Goal: Task Accomplishment & Management: Manage account settings

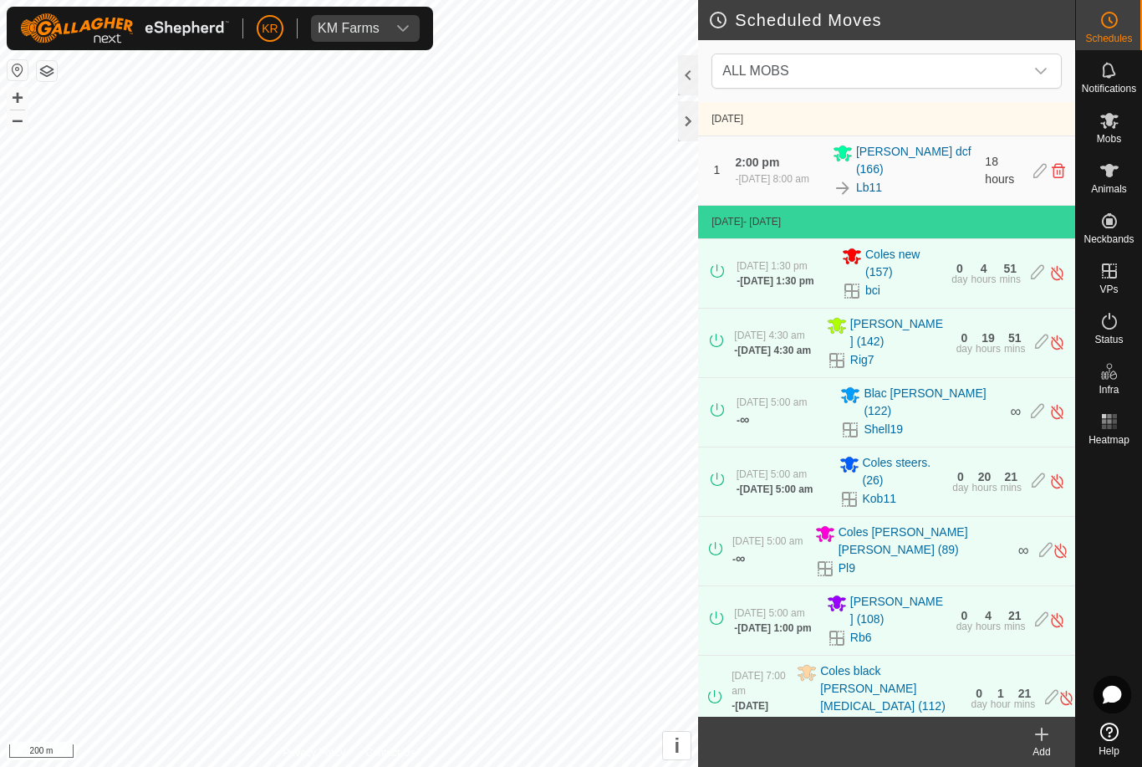
click at [849, 62] on span "ALL MOBS" at bounding box center [870, 70] width 309 height 33
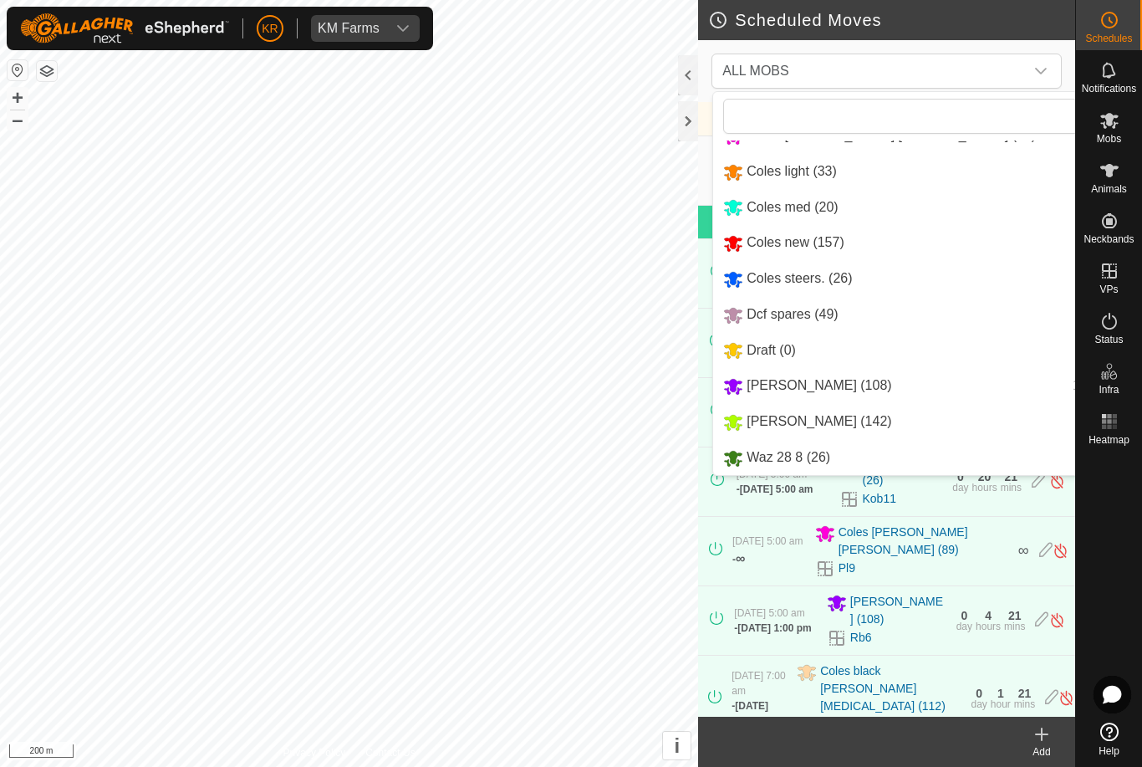
scroll to position [176, 0]
click at [855, 417] on div "[PERSON_NAME] (142) 2 moves" at bounding box center [940, 421] width 434 height 21
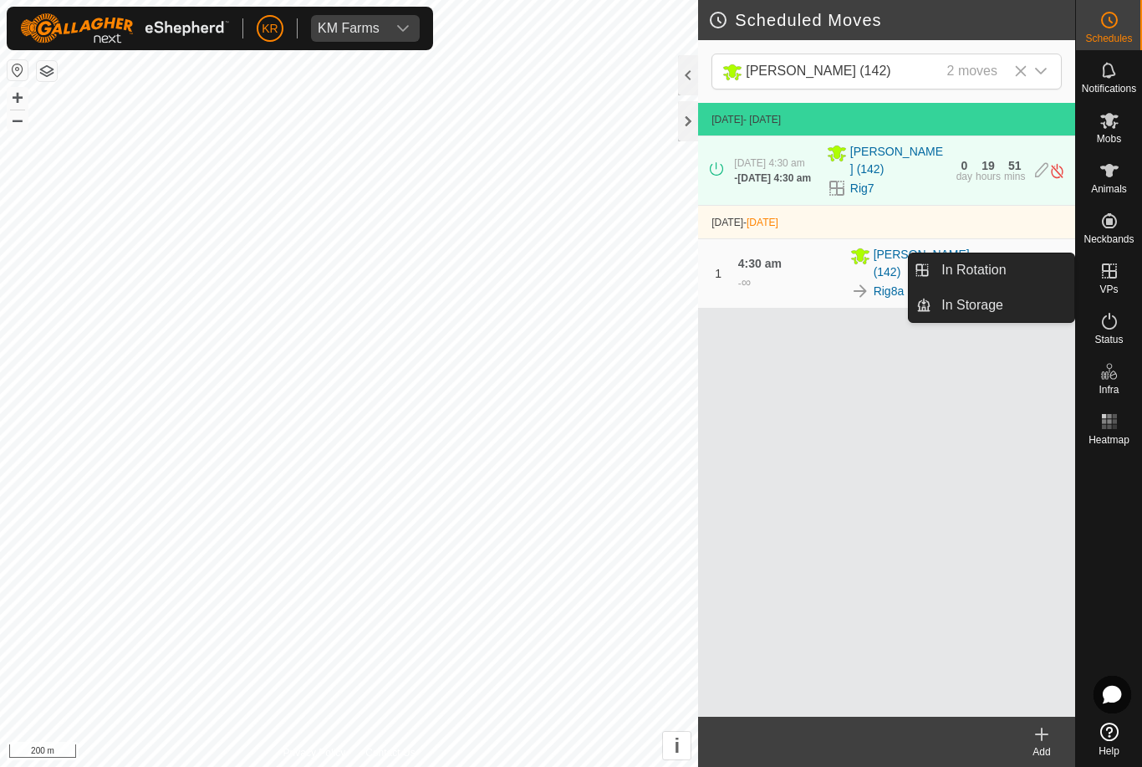
click at [1028, 268] on link "In Rotation" at bounding box center [1003, 269] width 143 height 33
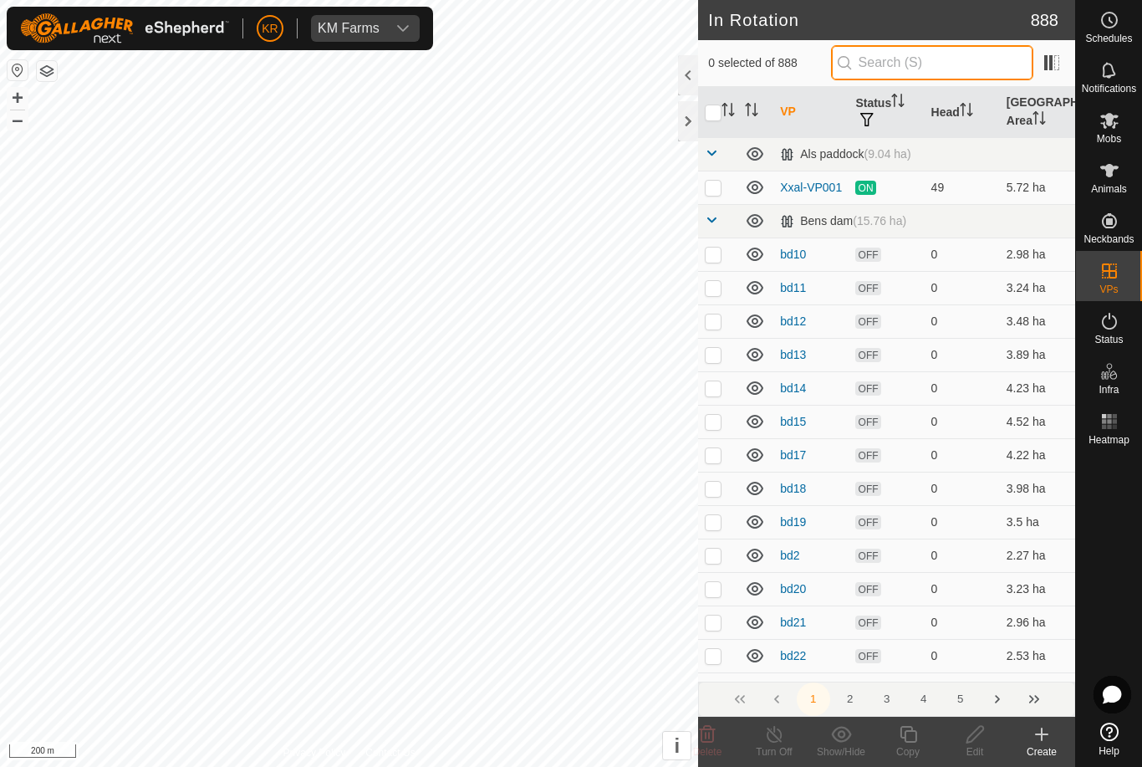
click at [936, 66] on input "text" at bounding box center [932, 62] width 202 height 35
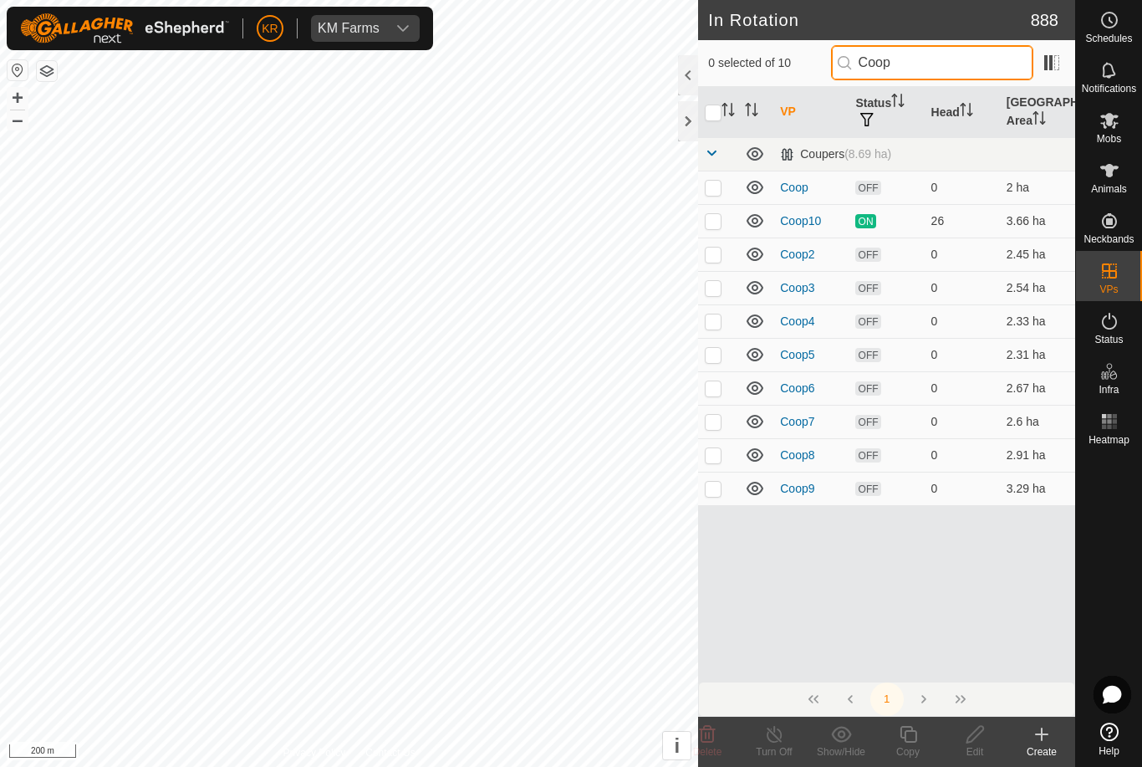
type input "Coop"
click at [732, 221] on td at bounding box center [718, 220] width 40 height 33
click at [707, 227] on td at bounding box center [718, 220] width 40 height 33
checkbox input "false"
click at [1118, 139] on span "Mobs" at bounding box center [1109, 139] width 24 height 10
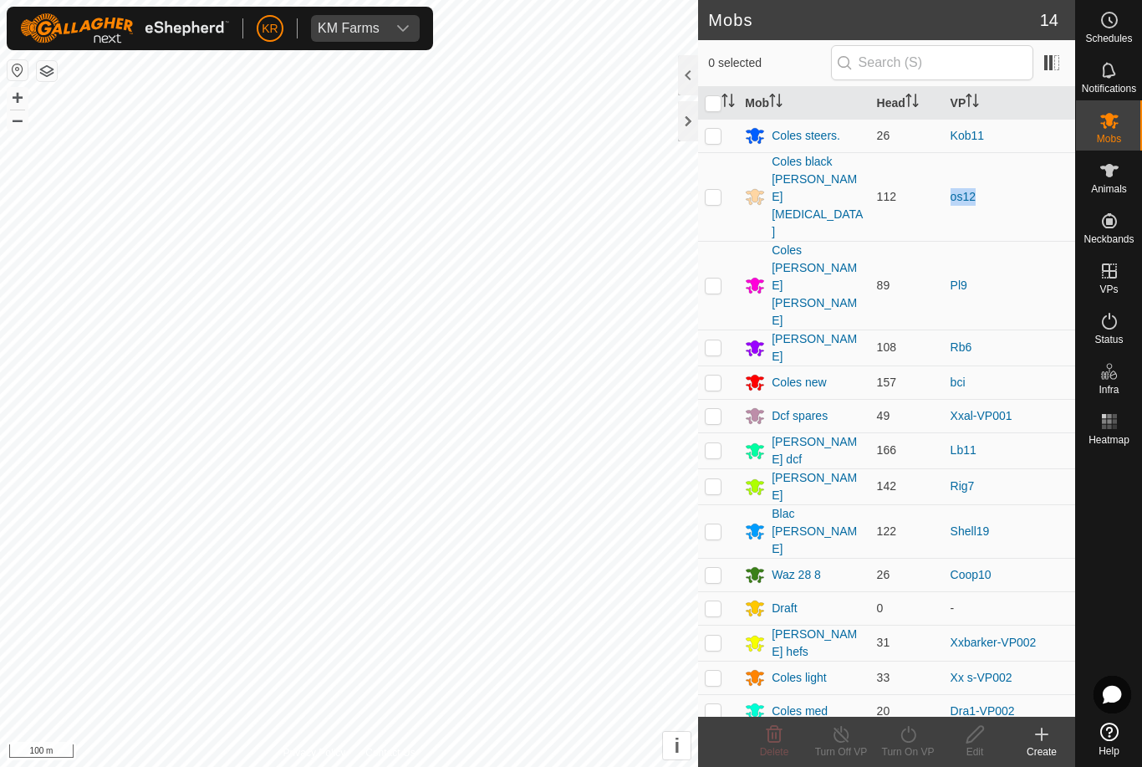
click at [1038, 241] on td "Pl9" at bounding box center [1009, 285] width 131 height 89
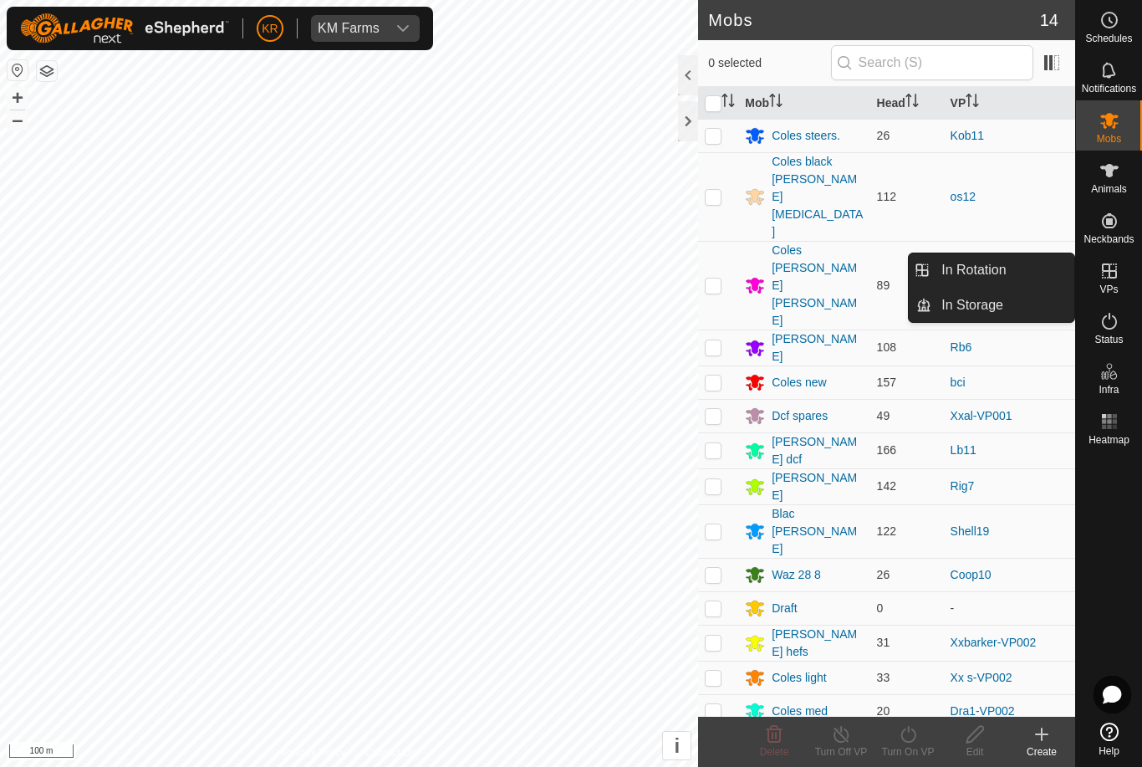
click at [1033, 279] on link "In Rotation" at bounding box center [1003, 269] width 143 height 33
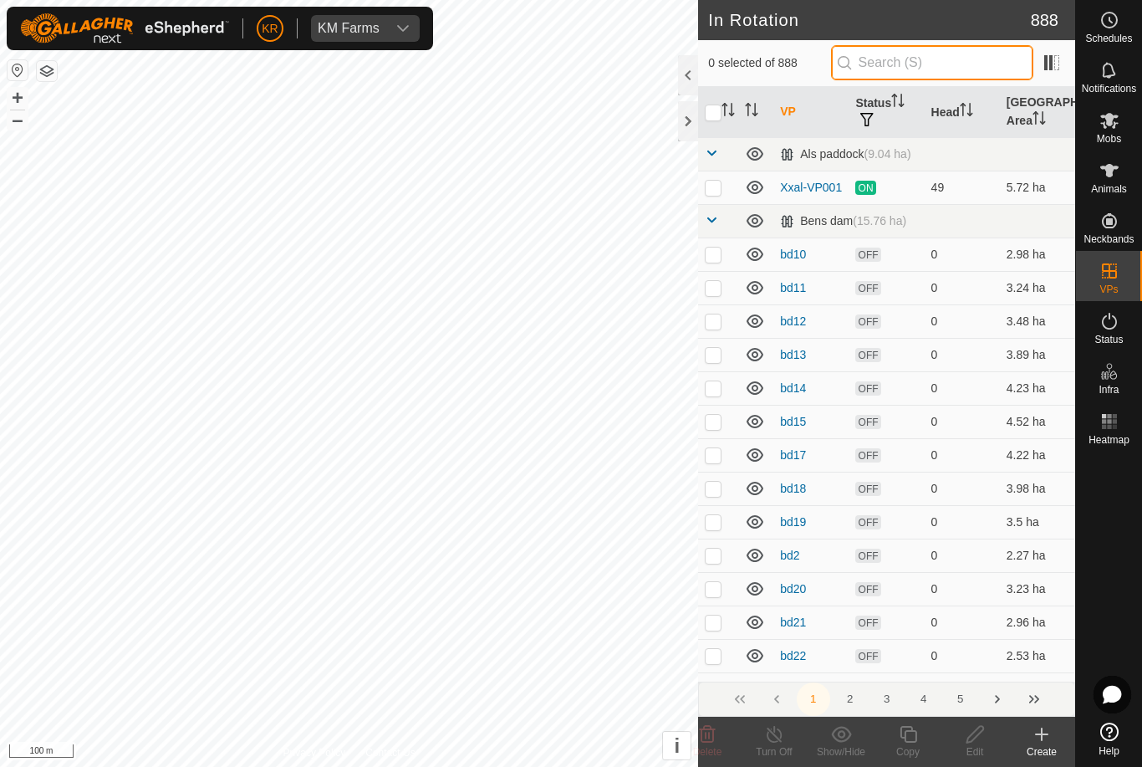
click at [966, 66] on input "text" at bounding box center [932, 62] width 202 height 35
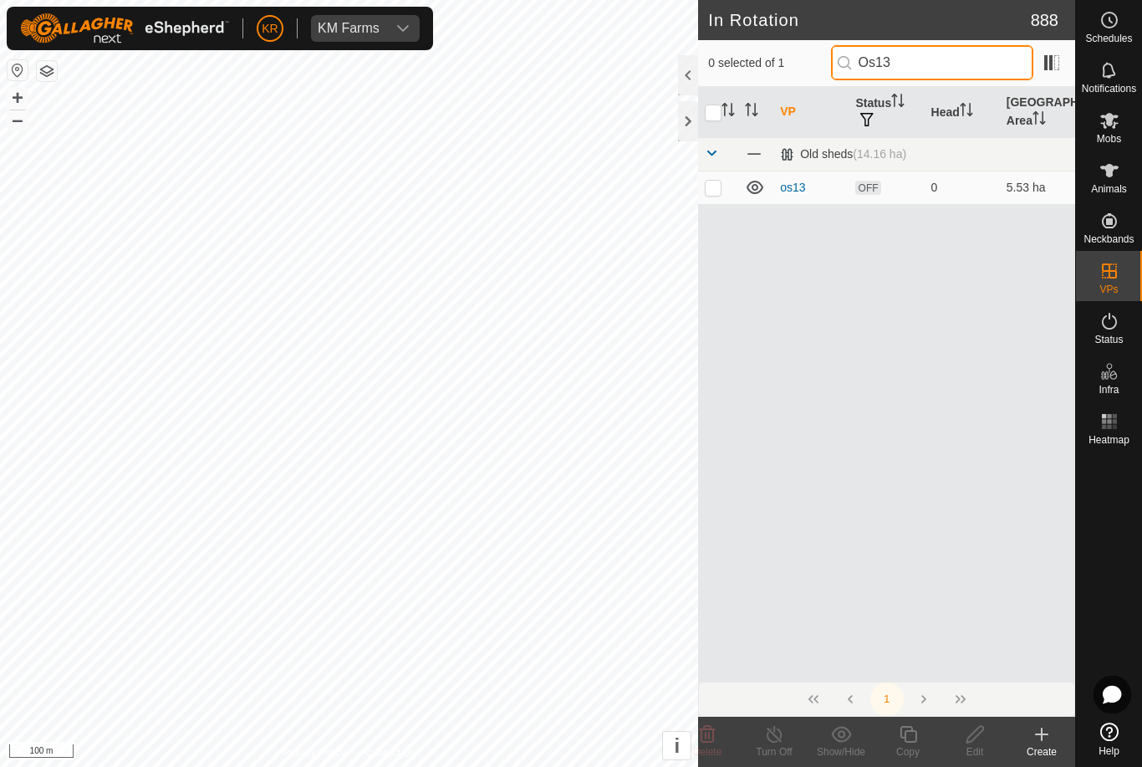
type input "Os13"
click at [721, 189] on p-checkbox at bounding box center [713, 187] width 17 height 13
checkbox input "true"
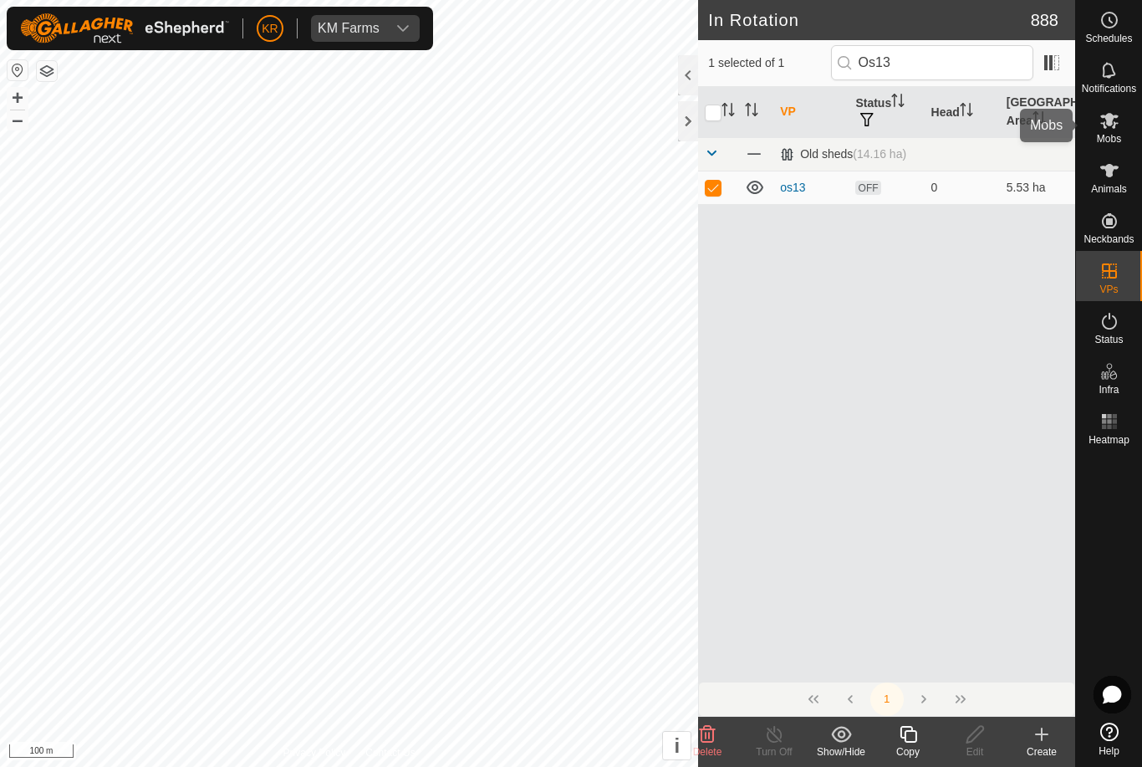
click at [1121, 126] on es-mob-svg-icon at bounding box center [1110, 120] width 30 height 27
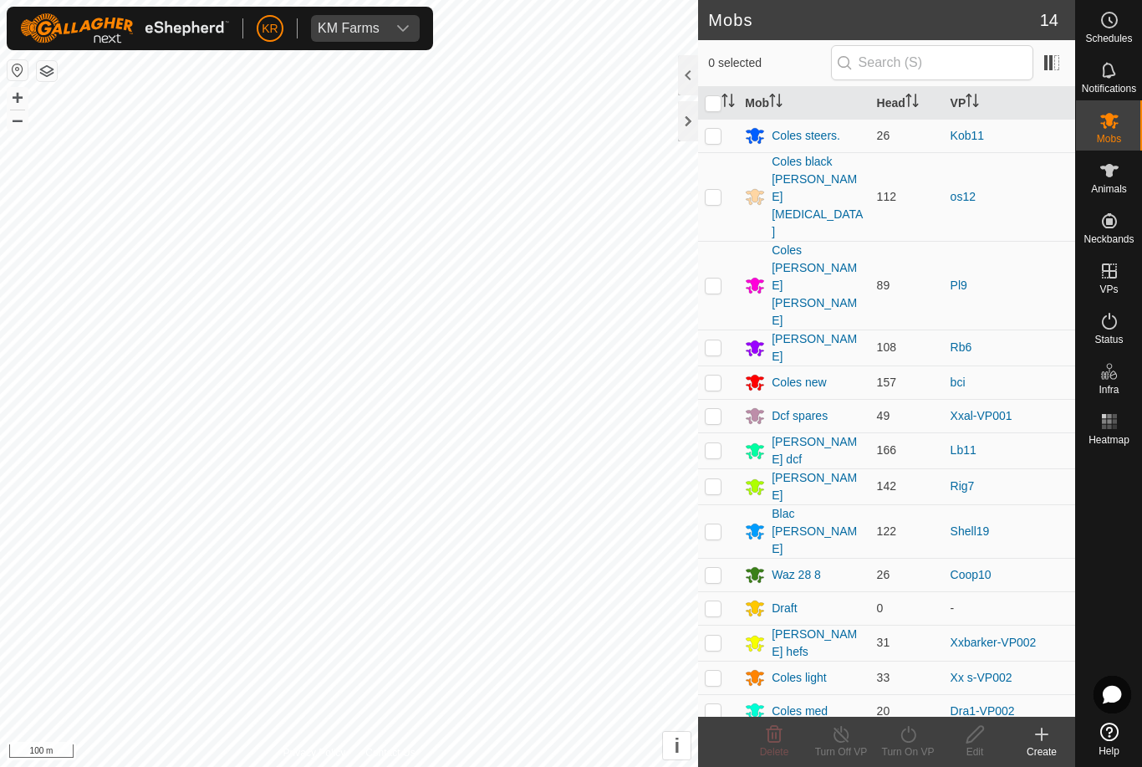
click at [716, 190] on p-checkbox at bounding box center [713, 196] width 17 height 13
checkbox input "true"
click at [894, 751] on div "Turn On VP" at bounding box center [908, 751] width 67 height 15
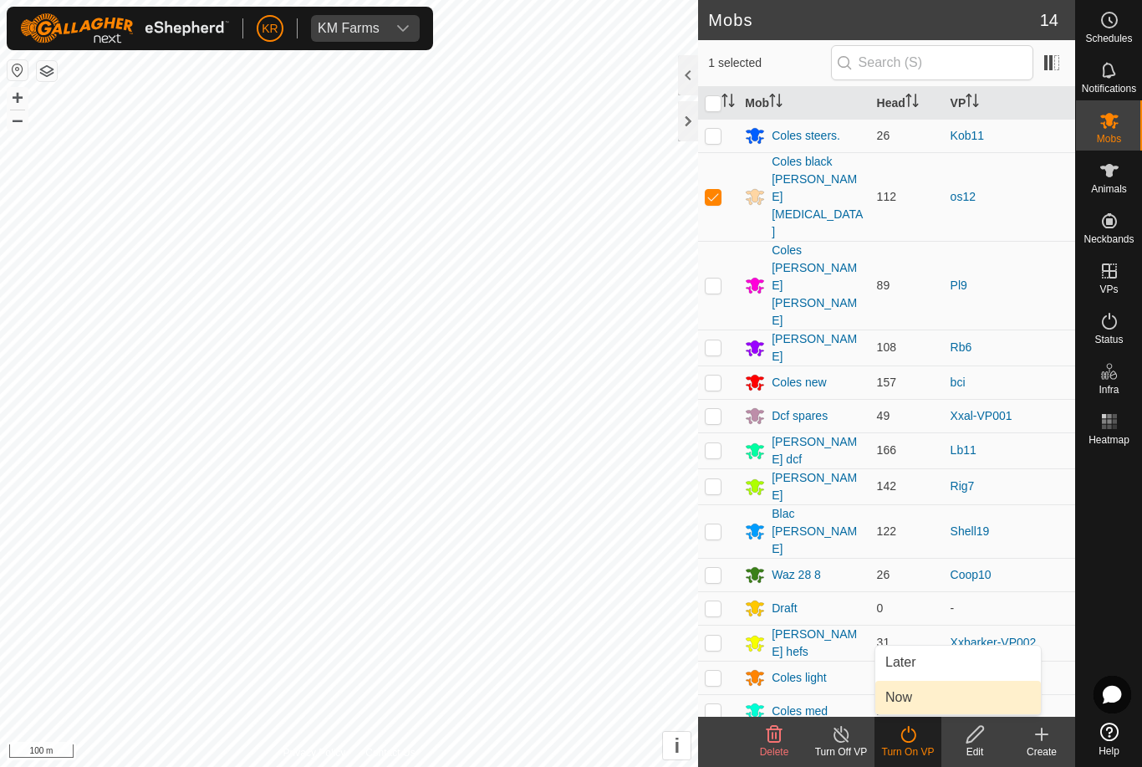
click at [931, 695] on link "Now" at bounding box center [959, 697] width 166 height 33
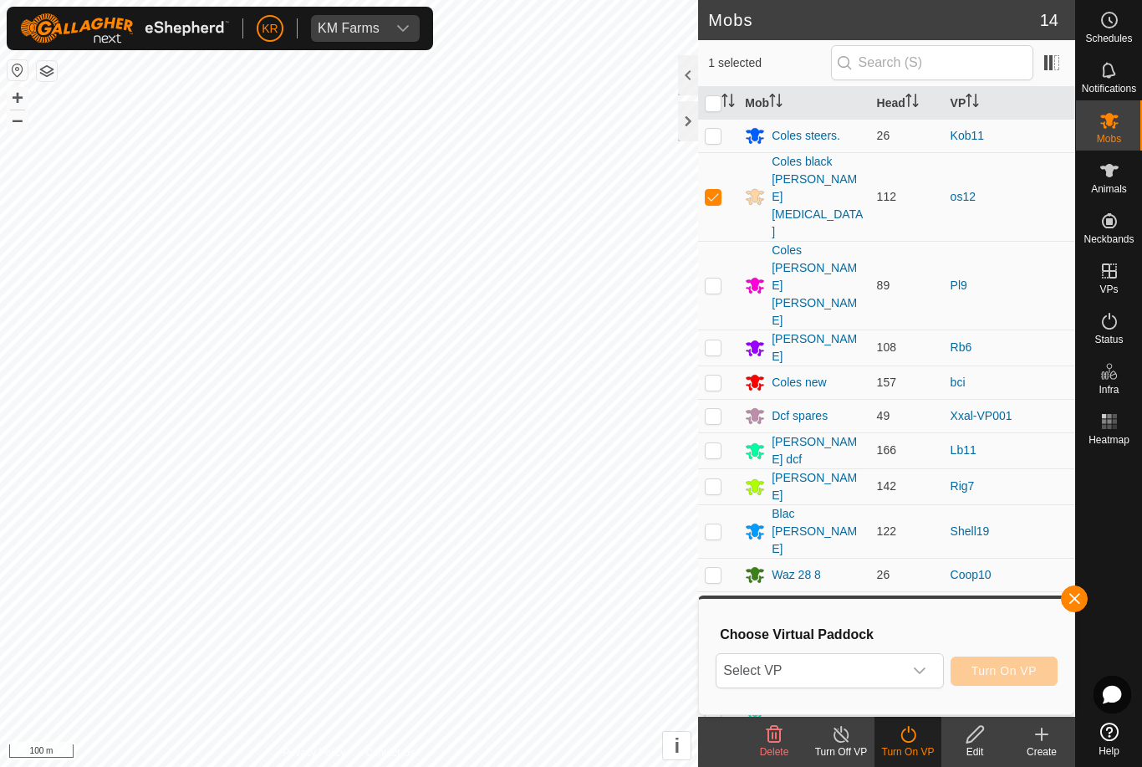
click at [925, 677] on div "dropdown trigger" at bounding box center [919, 670] width 33 height 33
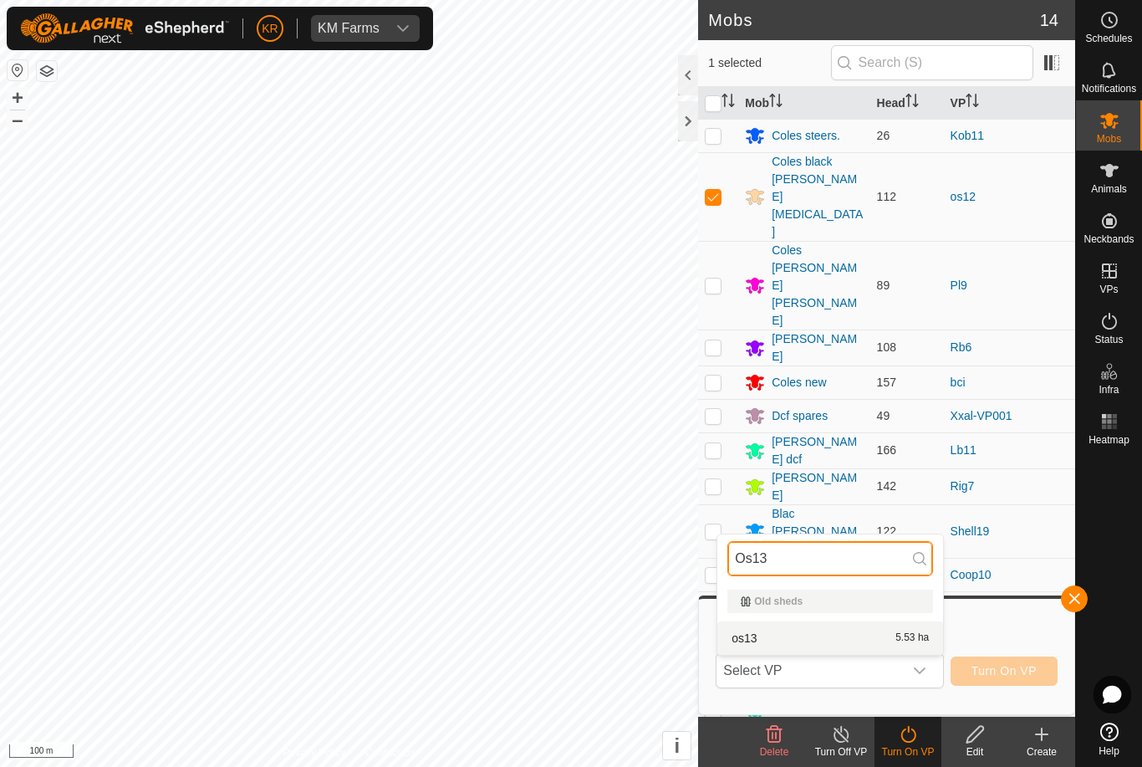
type input "Os13"
click at [916, 638] on span "5.53 ha" at bounding box center [912, 638] width 33 height 12
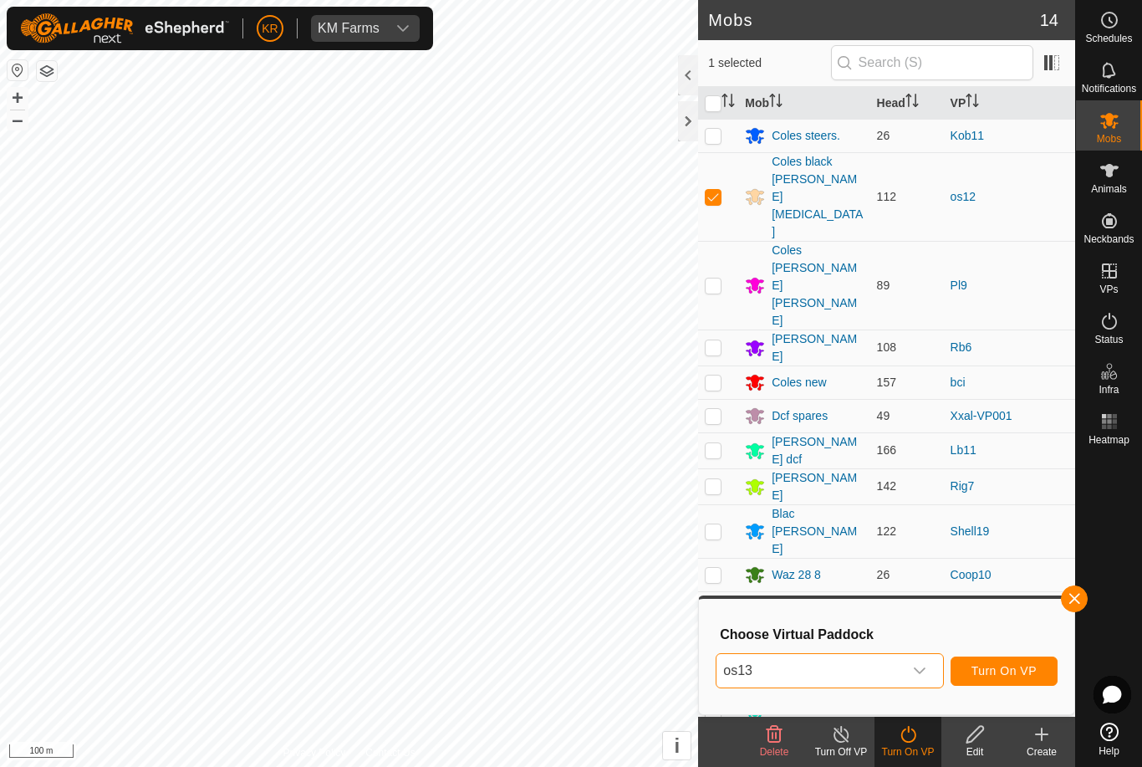
click at [1016, 671] on span "Turn On VP" at bounding box center [1004, 670] width 65 height 13
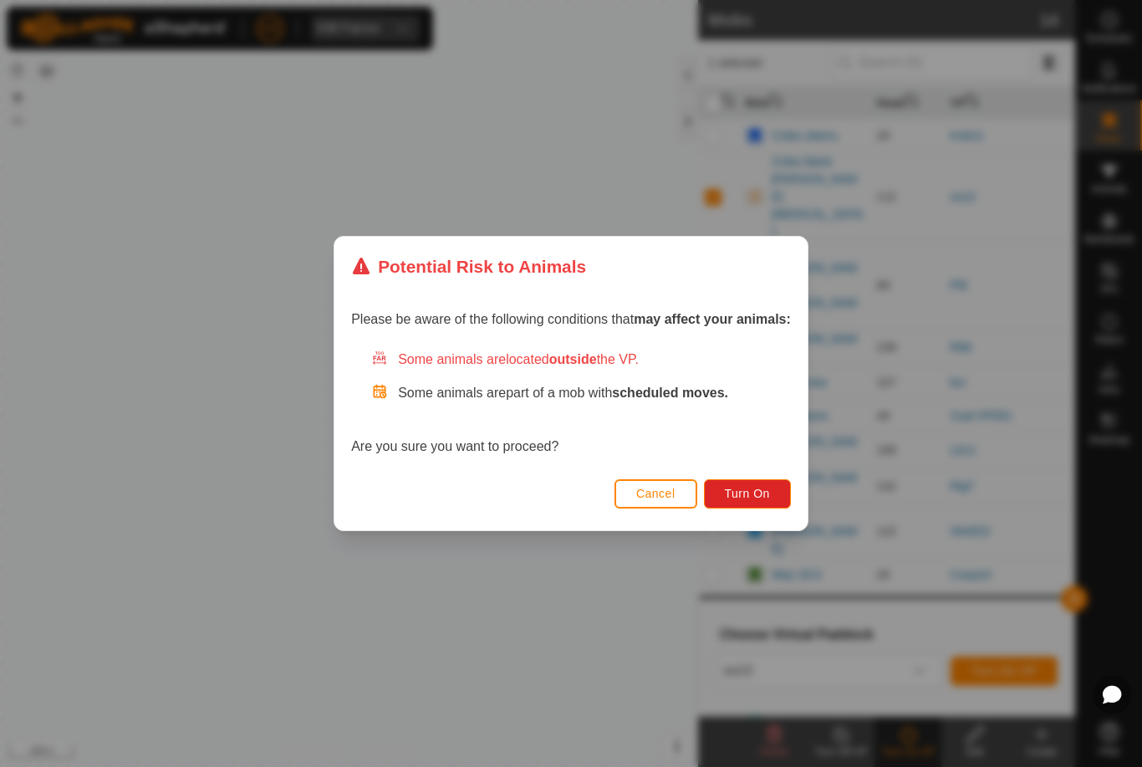
click at [771, 479] on button "Turn On" at bounding box center [747, 493] width 87 height 29
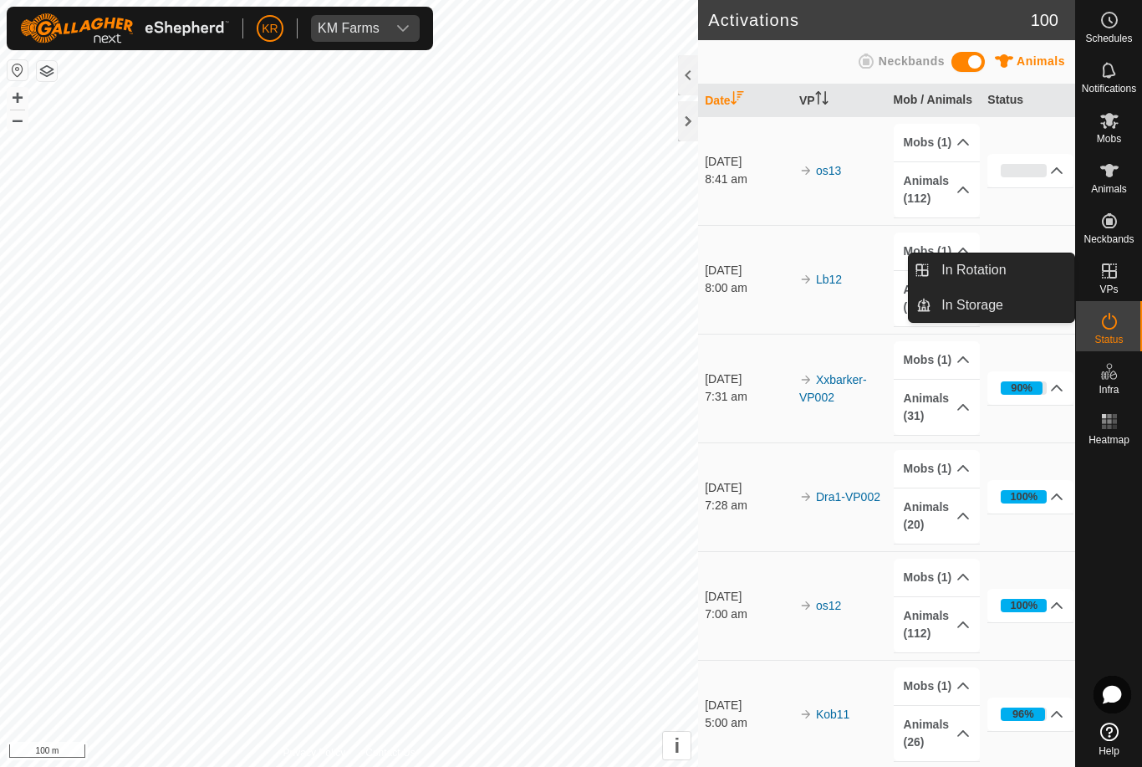
click at [1006, 274] on span "In Rotation" at bounding box center [974, 270] width 64 height 20
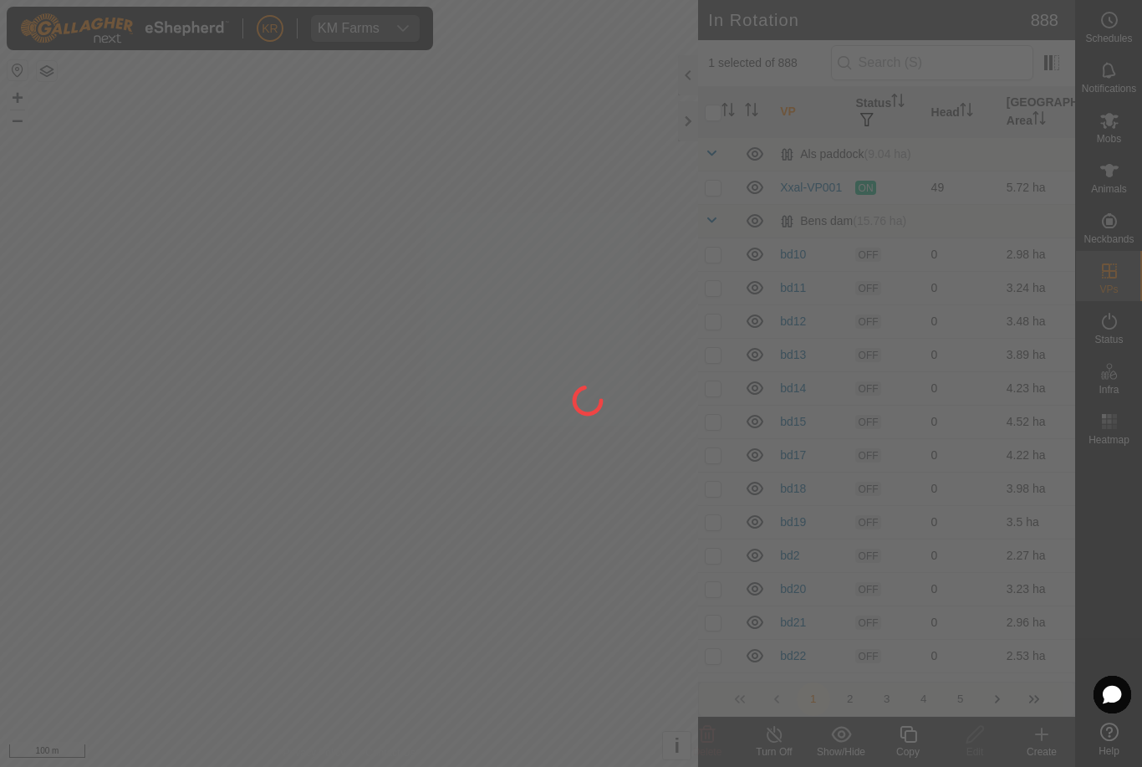
click at [1010, 271] on div at bounding box center [571, 383] width 1142 height 767
click at [995, 71] on div at bounding box center [571, 383] width 1142 height 767
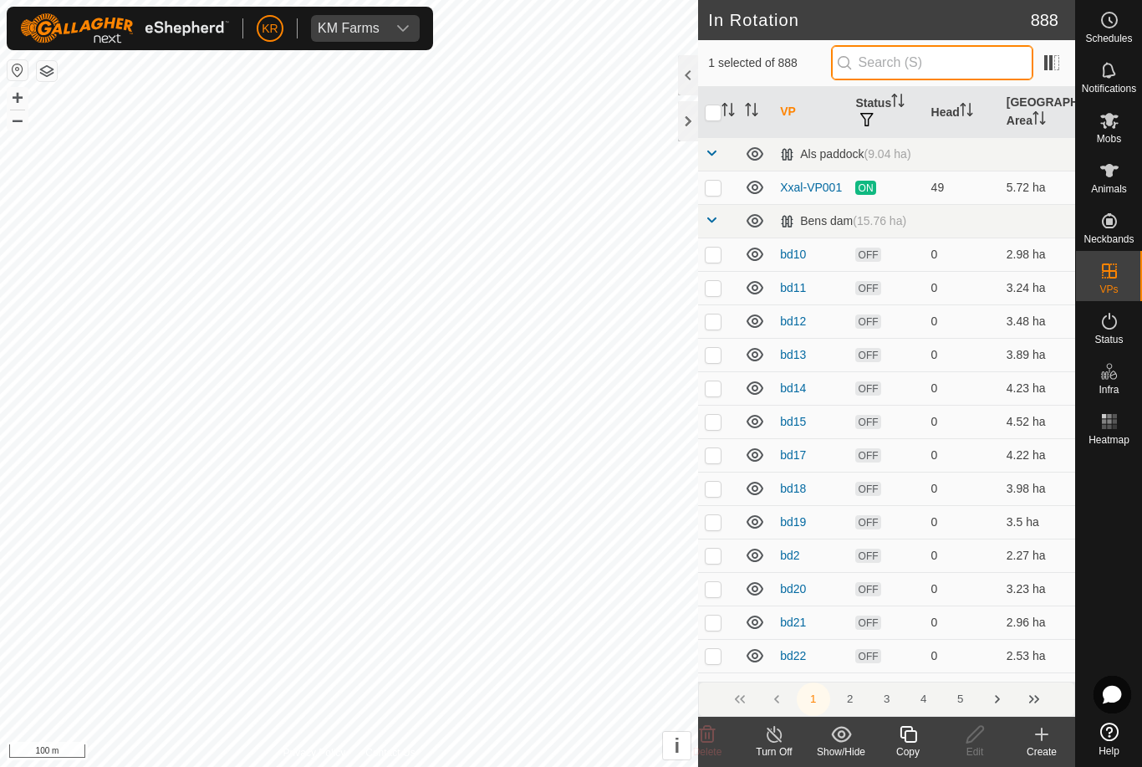
click at [1013, 74] on input "text" at bounding box center [932, 62] width 202 height 35
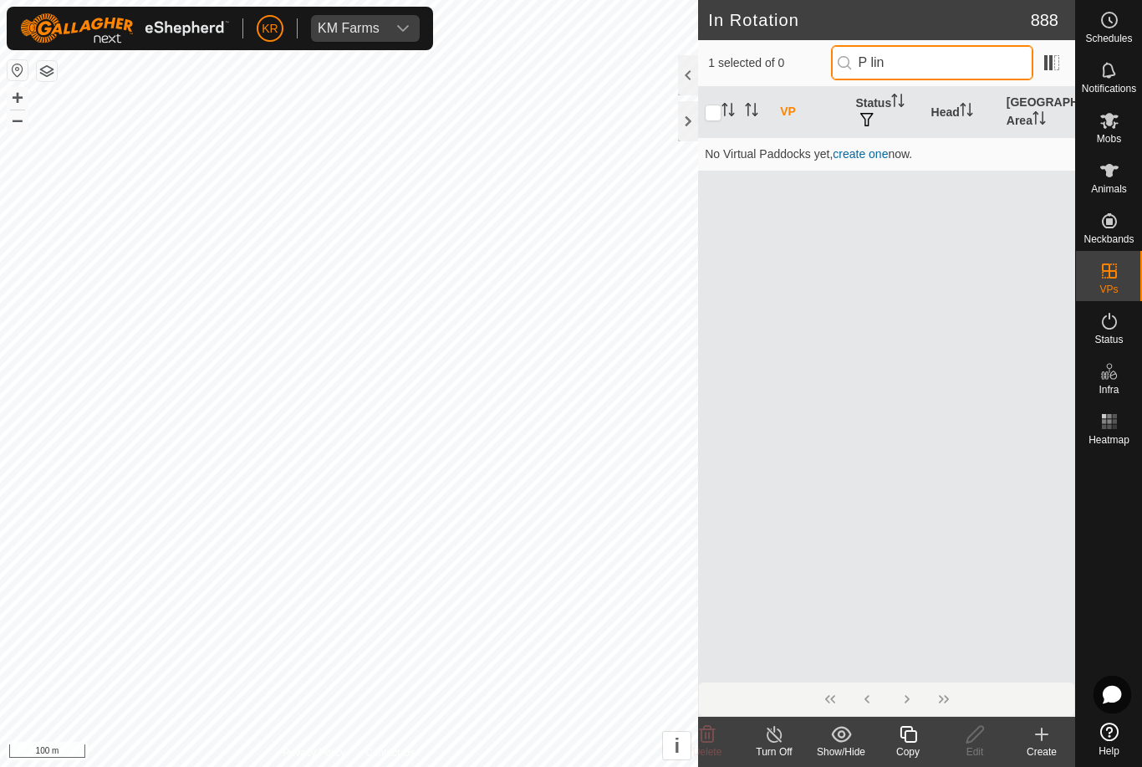
type input "P line"
click at [1042, 738] on icon at bounding box center [1042, 734] width 0 height 12
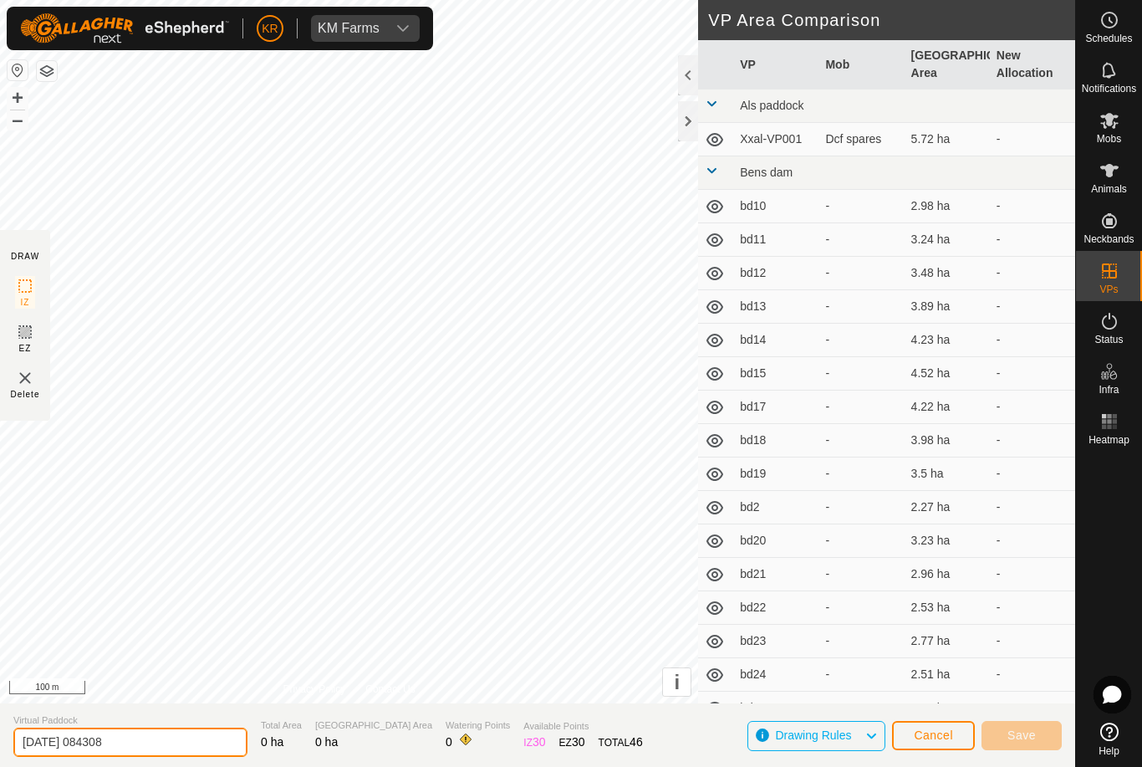
click at [172, 742] on input "[DATE] 084308" at bounding box center [130, 742] width 234 height 29
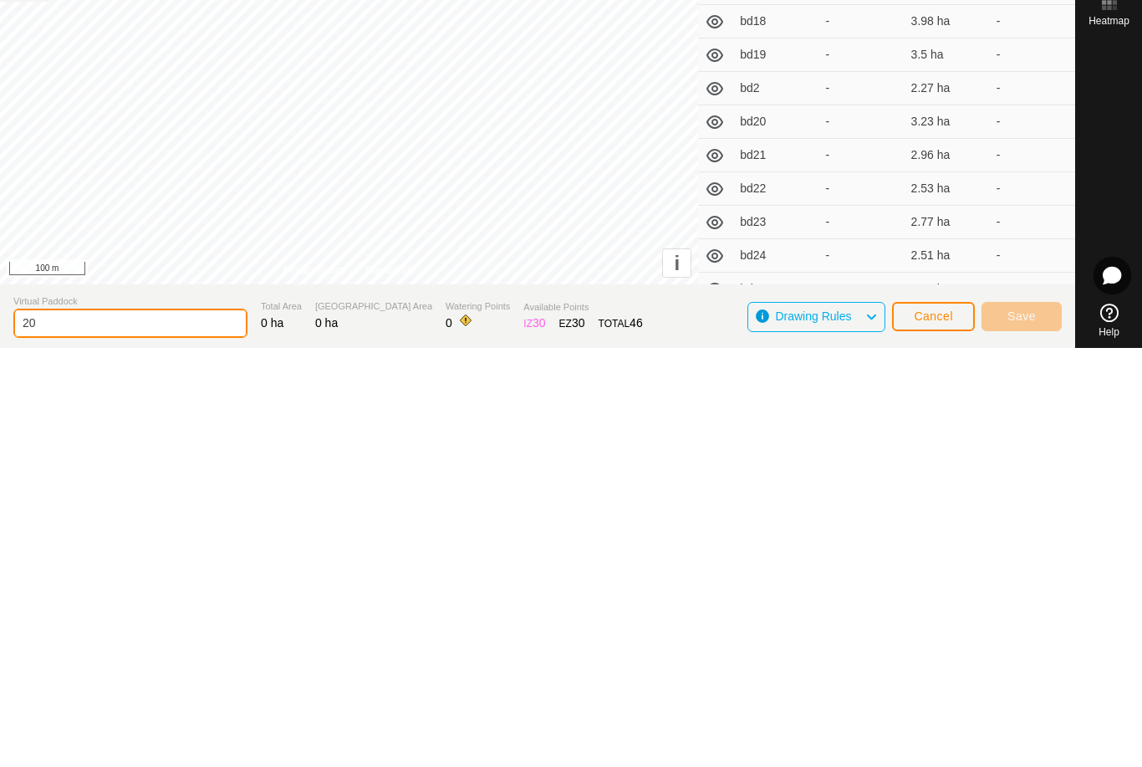
type input "2"
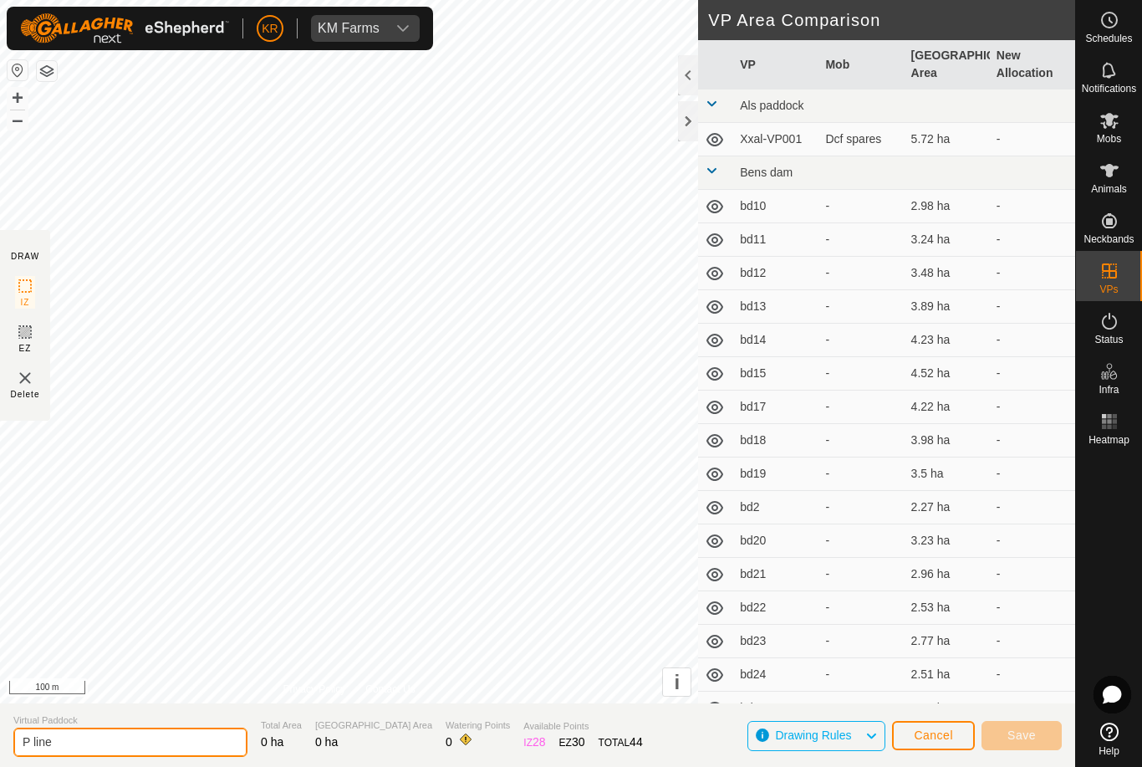
type input "P line"
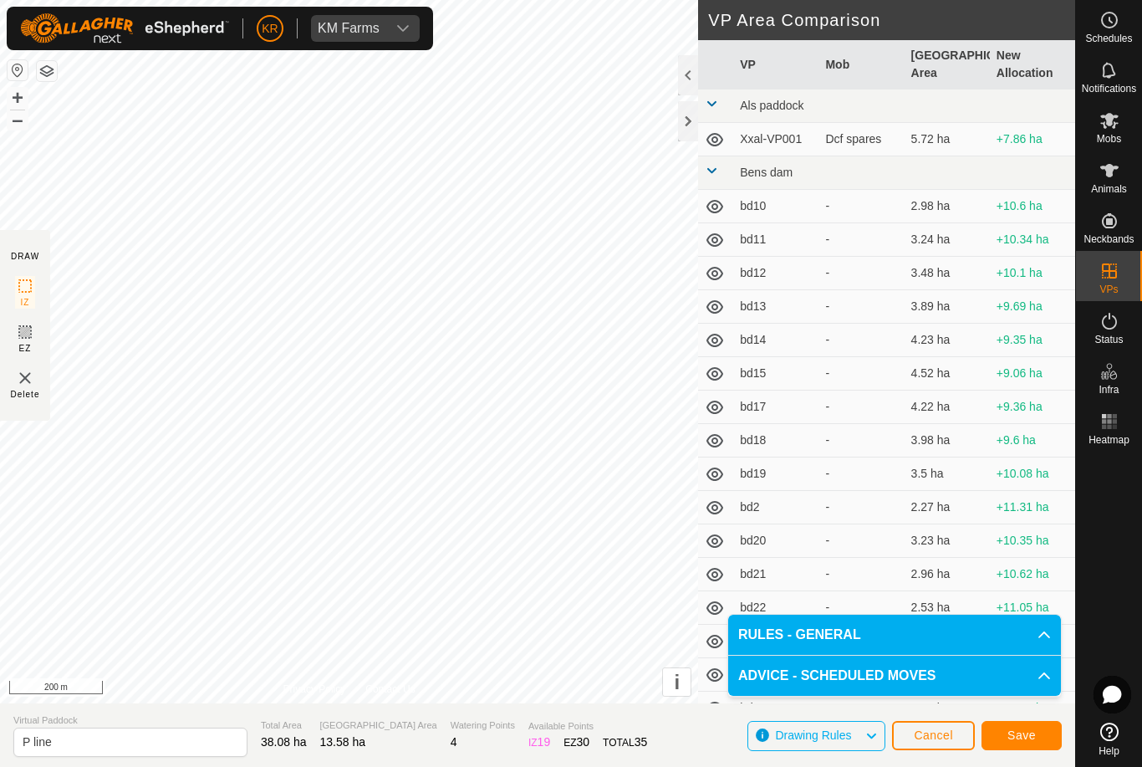
click at [1002, 737] on button "Save" at bounding box center [1022, 735] width 80 height 29
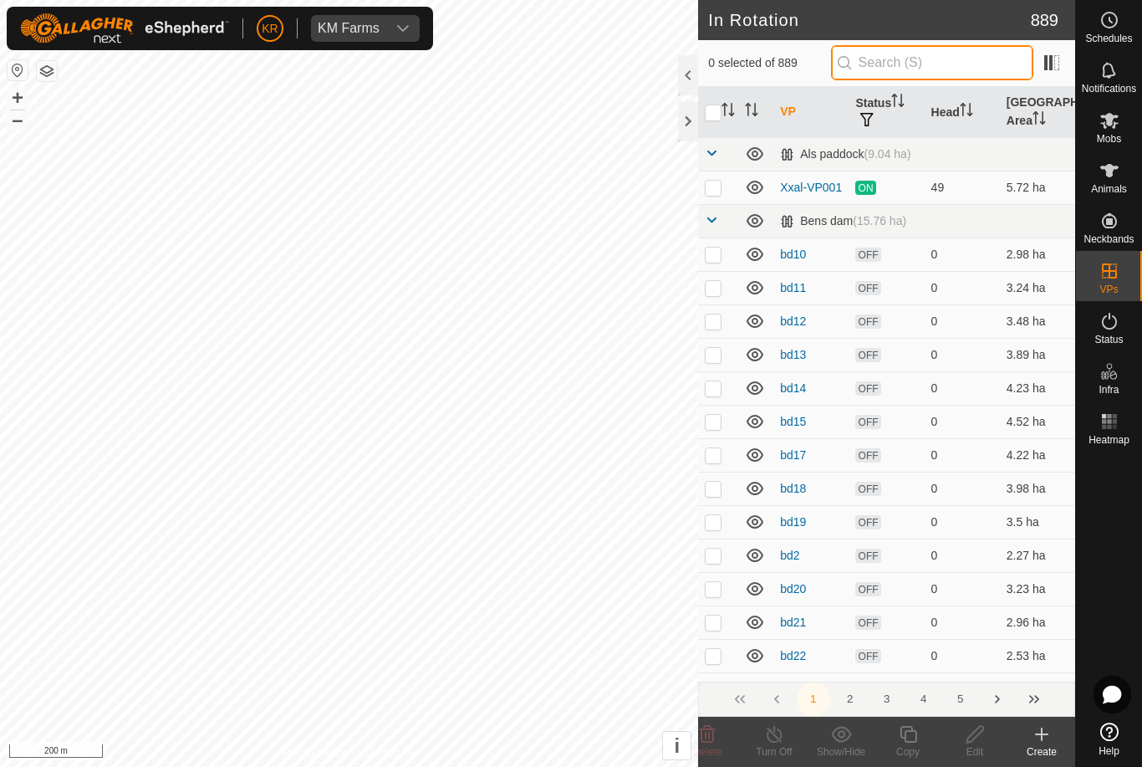
click at [929, 58] on input "text" at bounding box center [932, 62] width 202 height 35
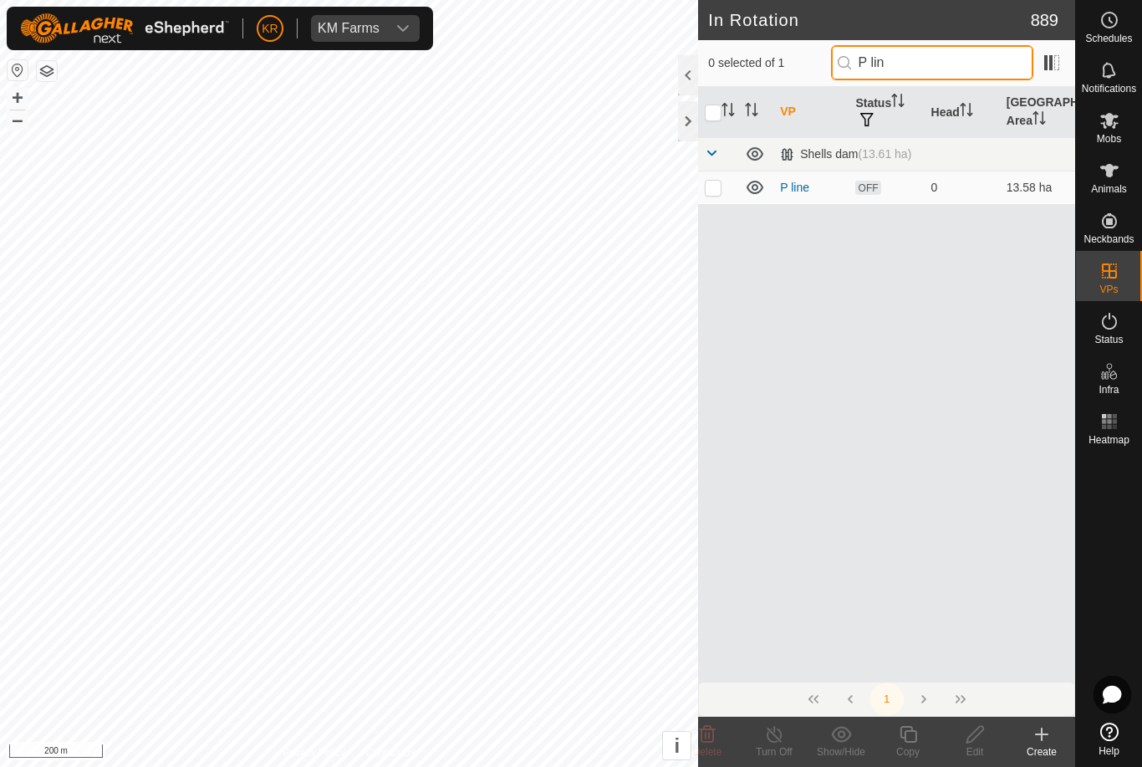
type input "P lin"
click at [720, 190] on p-checkbox at bounding box center [713, 187] width 17 height 13
checkbox input "true"
click at [912, 737] on icon at bounding box center [908, 734] width 21 height 20
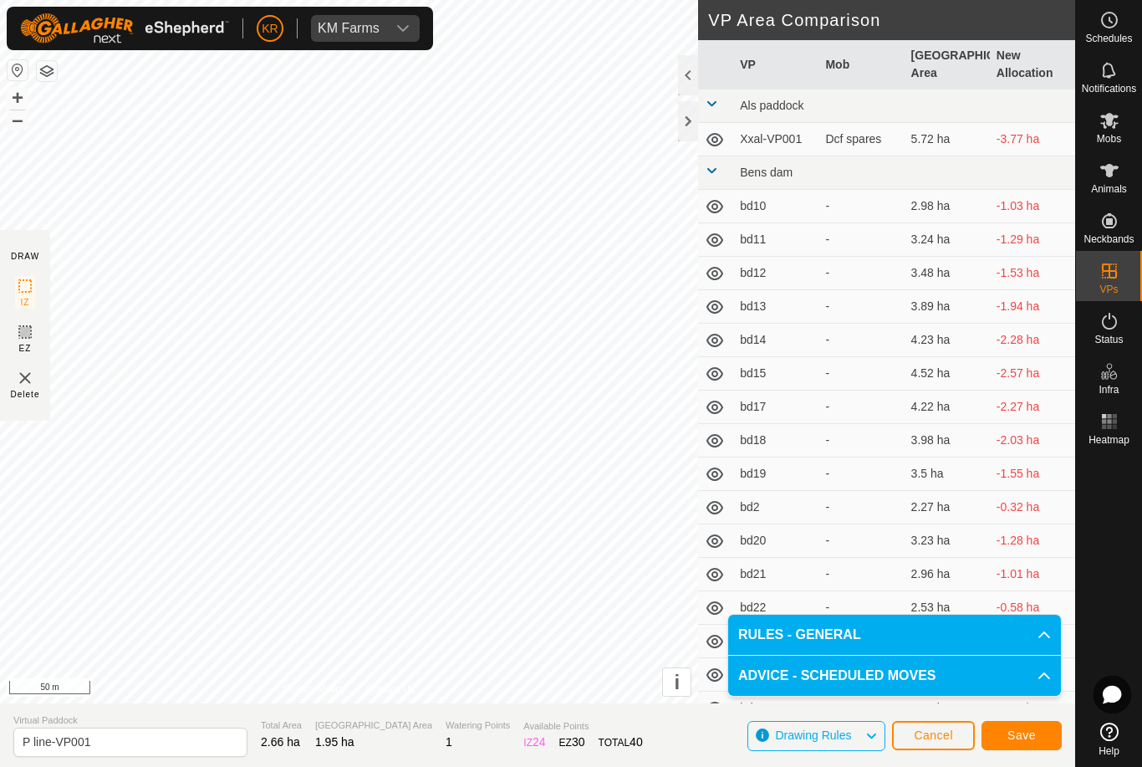
click at [1024, 735] on span "Save" at bounding box center [1022, 734] width 28 height 13
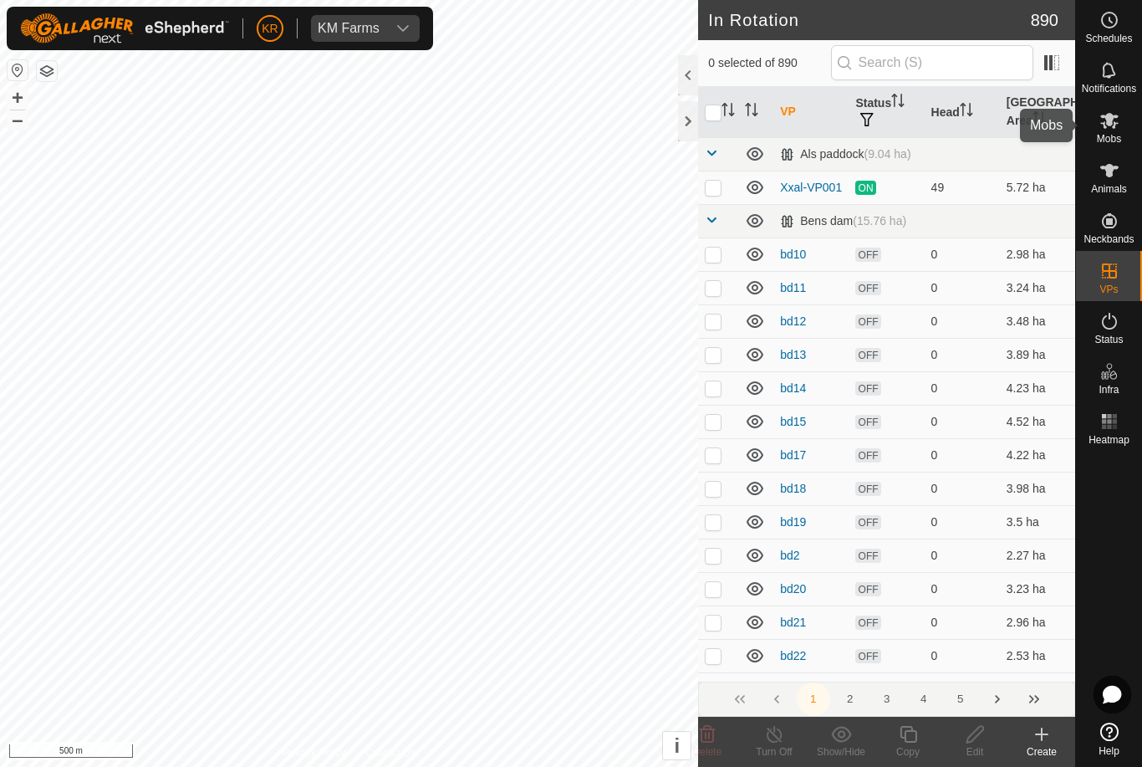
click at [1111, 127] on icon at bounding box center [1110, 120] width 20 height 20
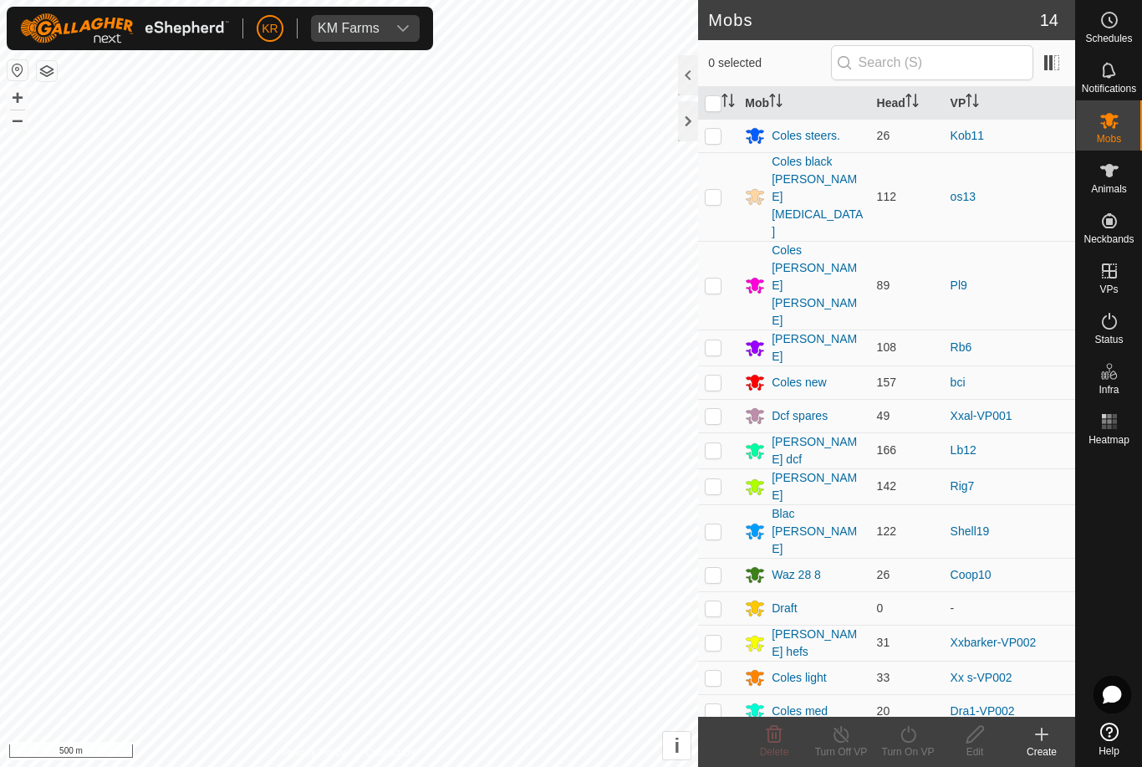
click at [1115, 126] on icon at bounding box center [1110, 121] width 18 height 16
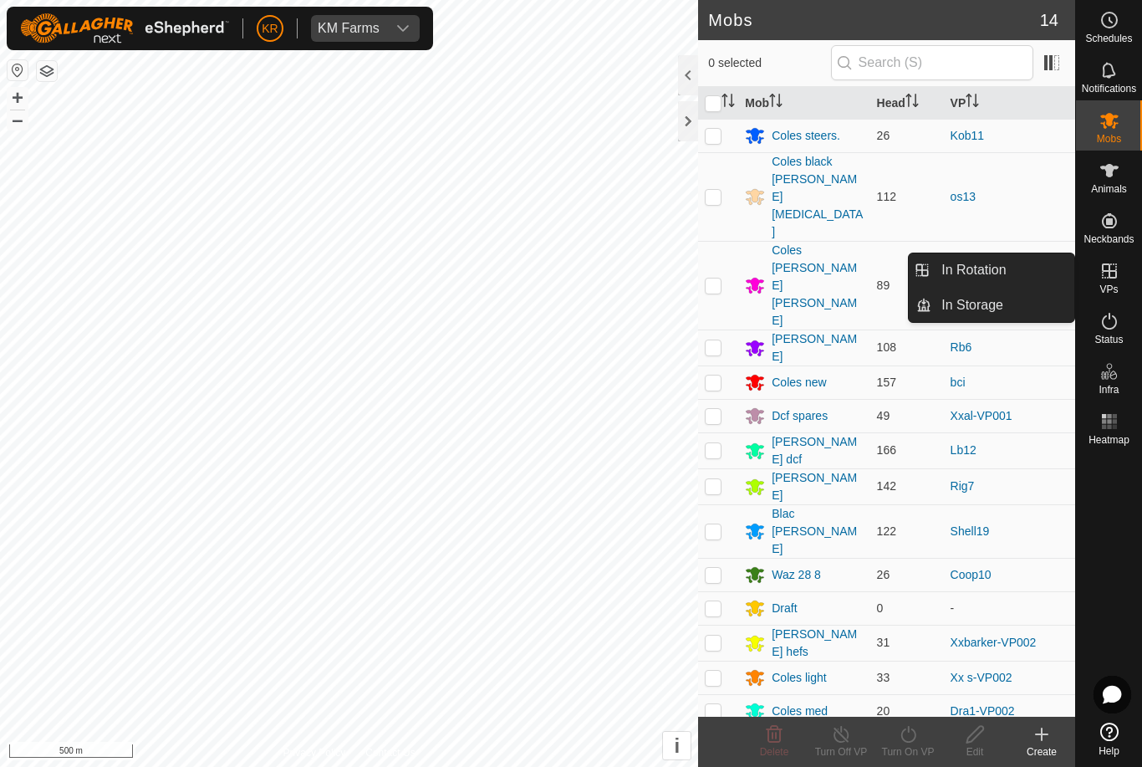
click at [982, 259] on link "In Rotation" at bounding box center [1003, 269] width 143 height 33
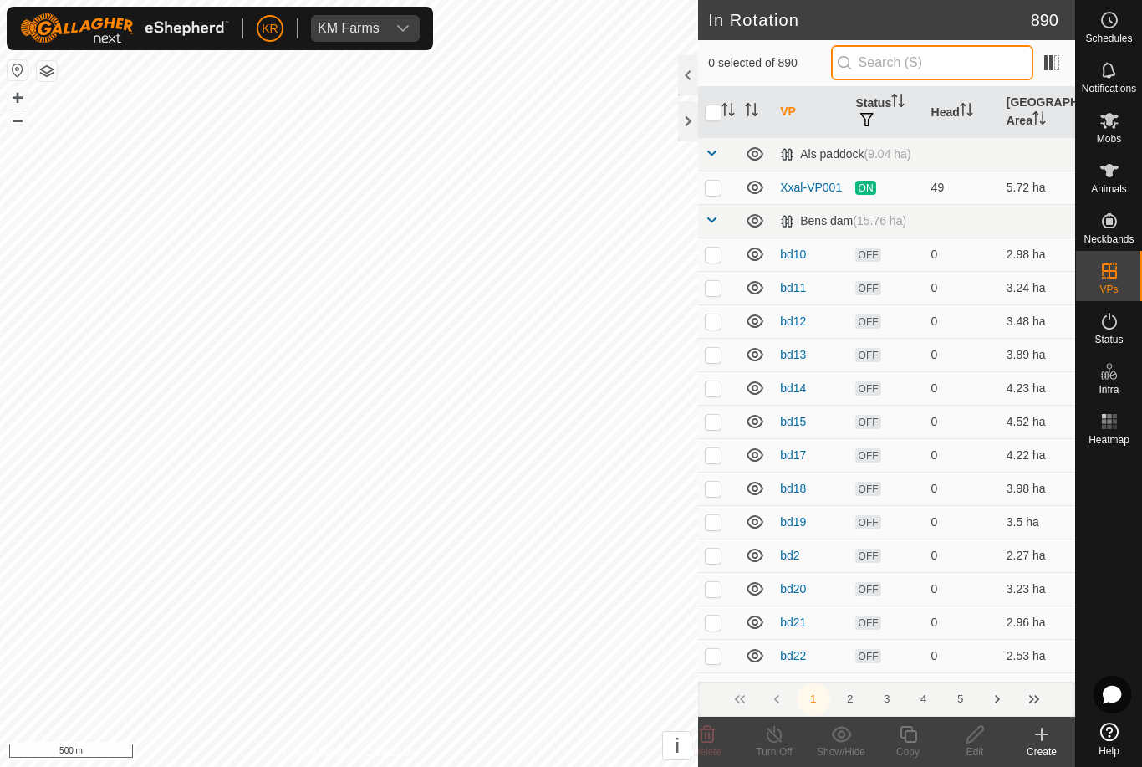
click at [943, 75] on input "text" at bounding box center [932, 62] width 202 height 35
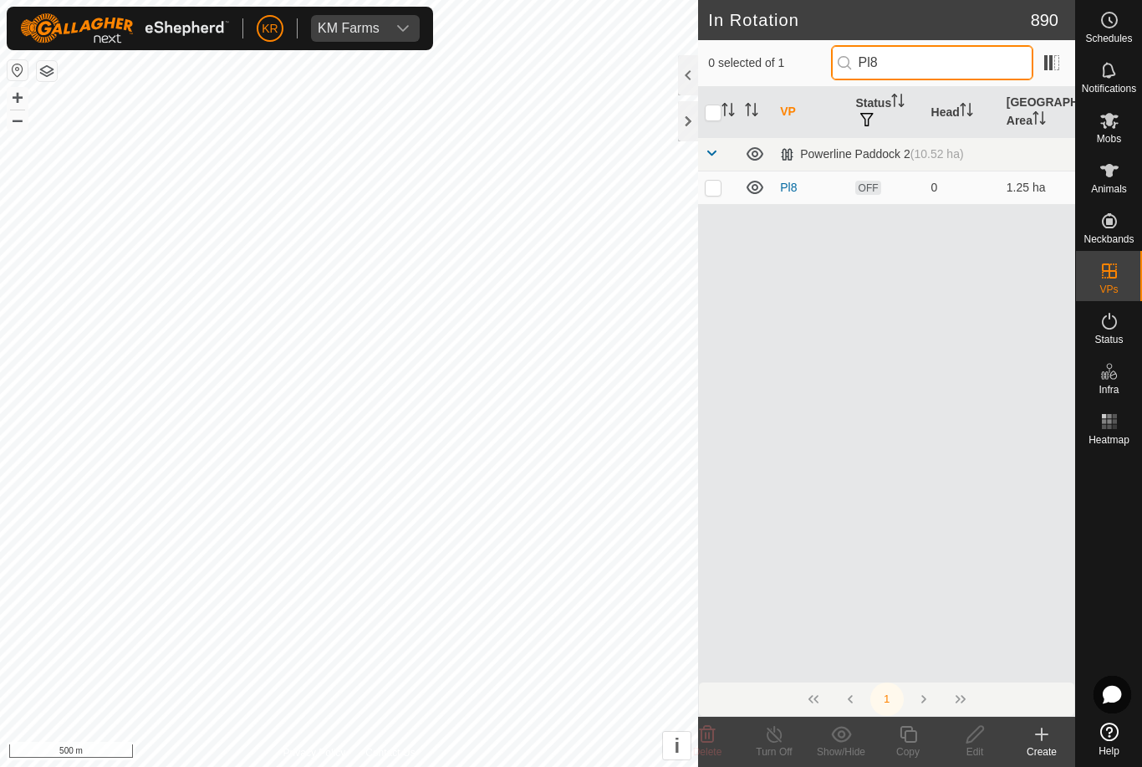
type input "Pl8"
click at [715, 189] on p-checkbox at bounding box center [713, 187] width 17 height 13
checkbox input "true"
click at [980, 730] on icon at bounding box center [975, 734] width 21 height 20
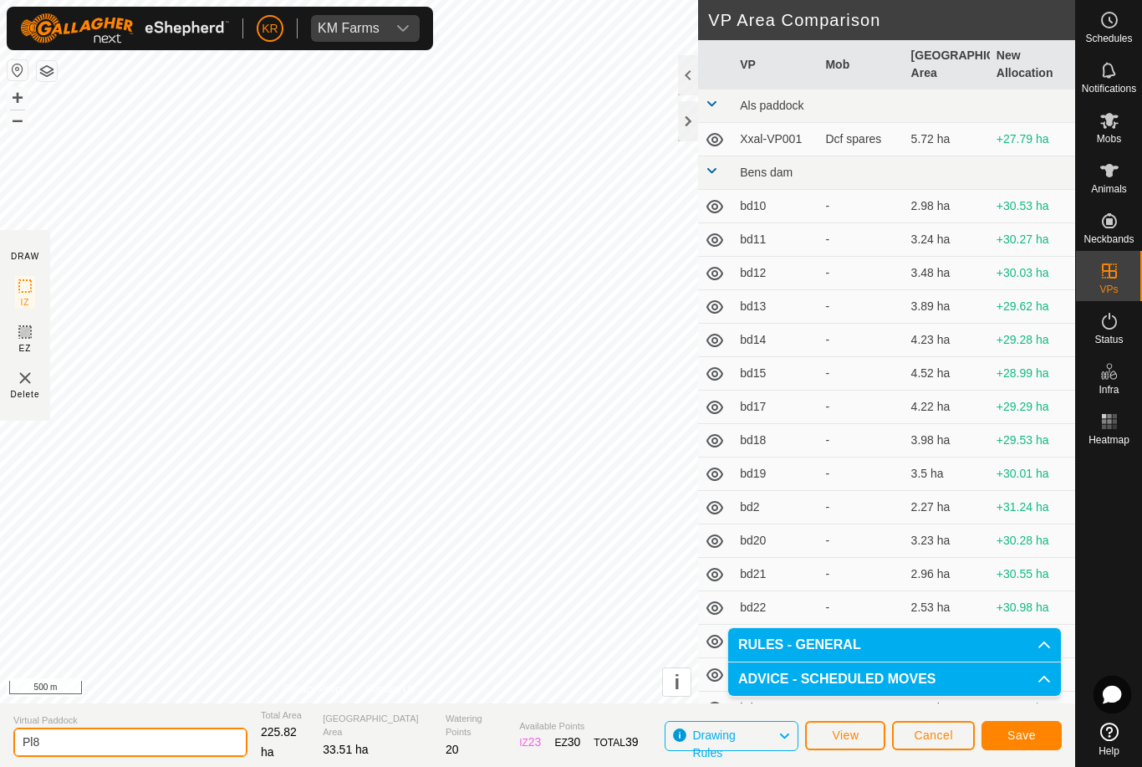
click at [100, 753] on input "Pl8" at bounding box center [130, 742] width 234 height 29
type input "Pl8xxcoles yard"
click at [1020, 743] on button "Save" at bounding box center [1022, 735] width 80 height 29
